Goal: Task Accomplishment & Management: Manage account settings

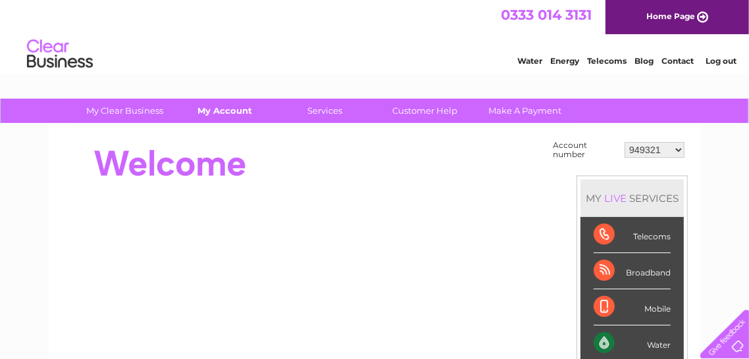
click at [230, 115] on link "My Account" at bounding box center [225, 111] width 109 height 24
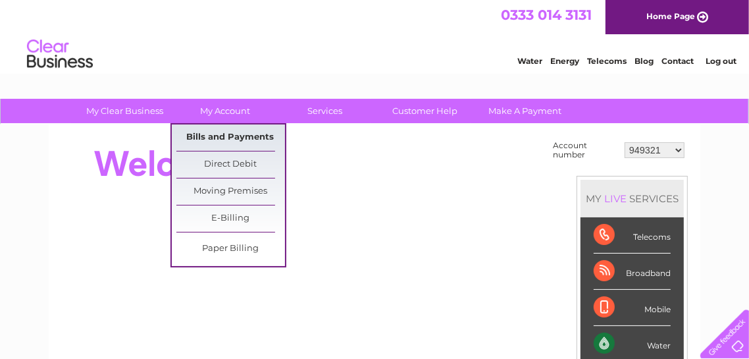
click at [247, 140] on link "Bills and Payments" at bounding box center [230, 137] width 109 height 26
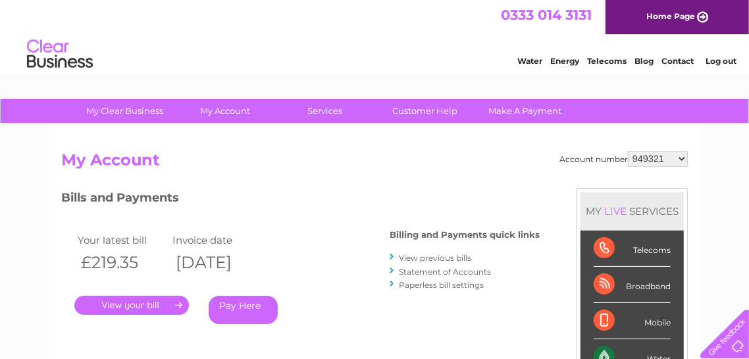
click at [182, 311] on link "." at bounding box center [131, 305] width 115 height 19
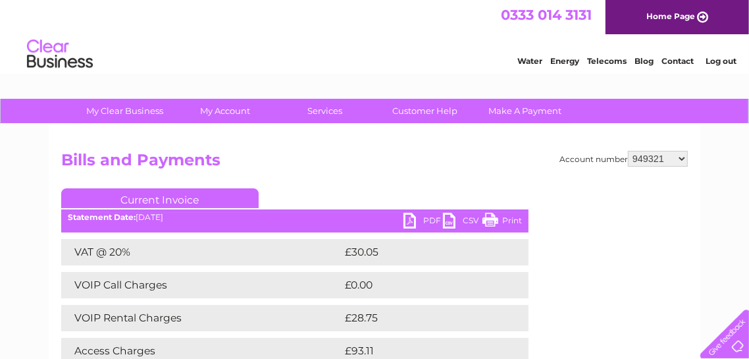
click at [413, 224] on link "PDF" at bounding box center [423, 222] width 39 height 19
click at [677, 161] on select "949321 998214 30307101" at bounding box center [658, 159] width 60 height 16
select select "998214"
click at [679, 161] on select "949321 998214 30307101" at bounding box center [658, 159] width 60 height 16
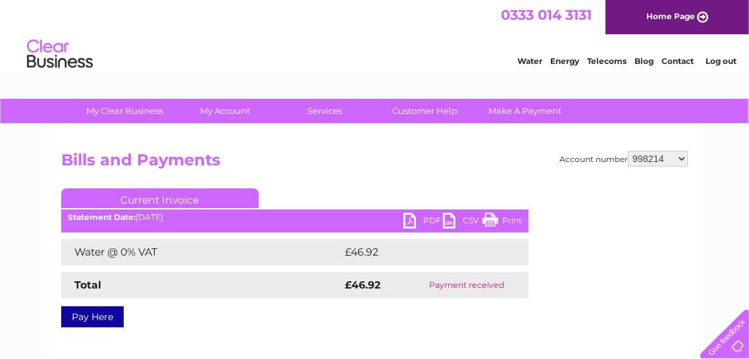
click at [423, 220] on link "PDF" at bounding box center [423, 222] width 39 height 19
click at [681, 157] on select "949321 998214 30307101" at bounding box center [658, 159] width 60 height 16
select select "949321"
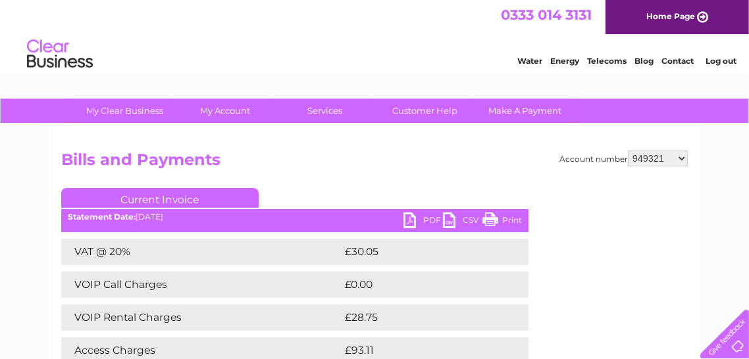
click at [411, 222] on link "PDF" at bounding box center [423, 222] width 39 height 19
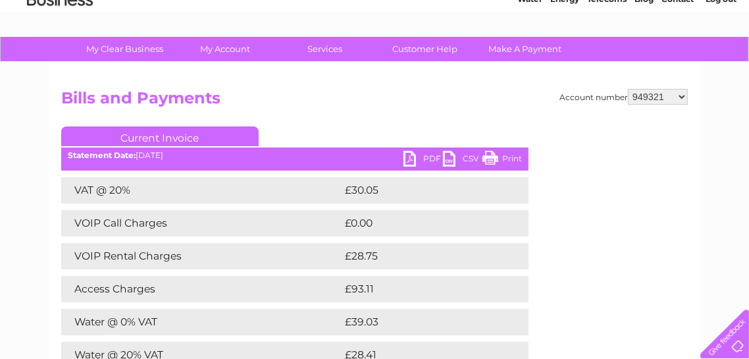
click at [416, 163] on link "PDF" at bounding box center [423, 160] width 39 height 19
click at [412, 163] on link "PDF" at bounding box center [423, 160] width 39 height 19
click at [687, 95] on select "949321 998214 30307101" at bounding box center [658, 97] width 60 height 16
select select "998214"
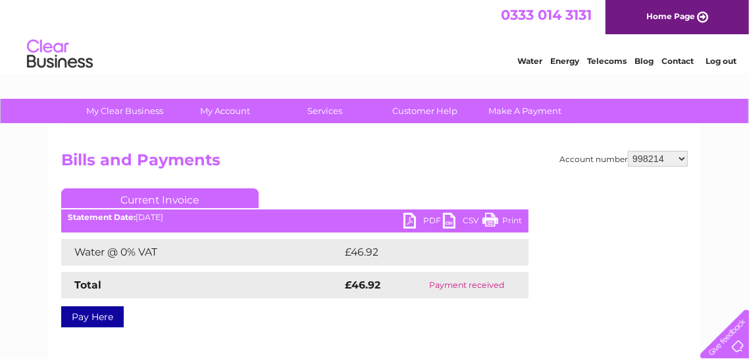
click at [409, 228] on link "PDF" at bounding box center [423, 222] width 39 height 19
click at [685, 155] on select "949321 998214 30307101" at bounding box center [658, 159] width 60 height 16
select select "30307101"
